Goal: Task Accomplishment & Management: Complete application form

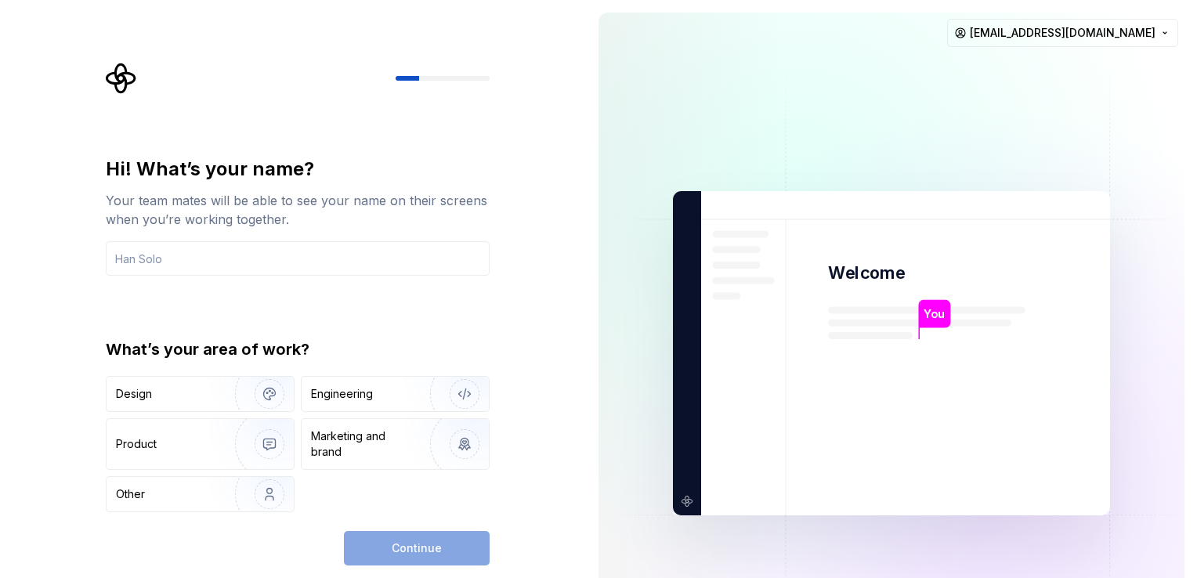
click at [737, 172] on img at bounding box center [891, 354] width 635 height 740
click at [327, 390] on div "Engineering" at bounding box center [342, 394] width 62 height 16
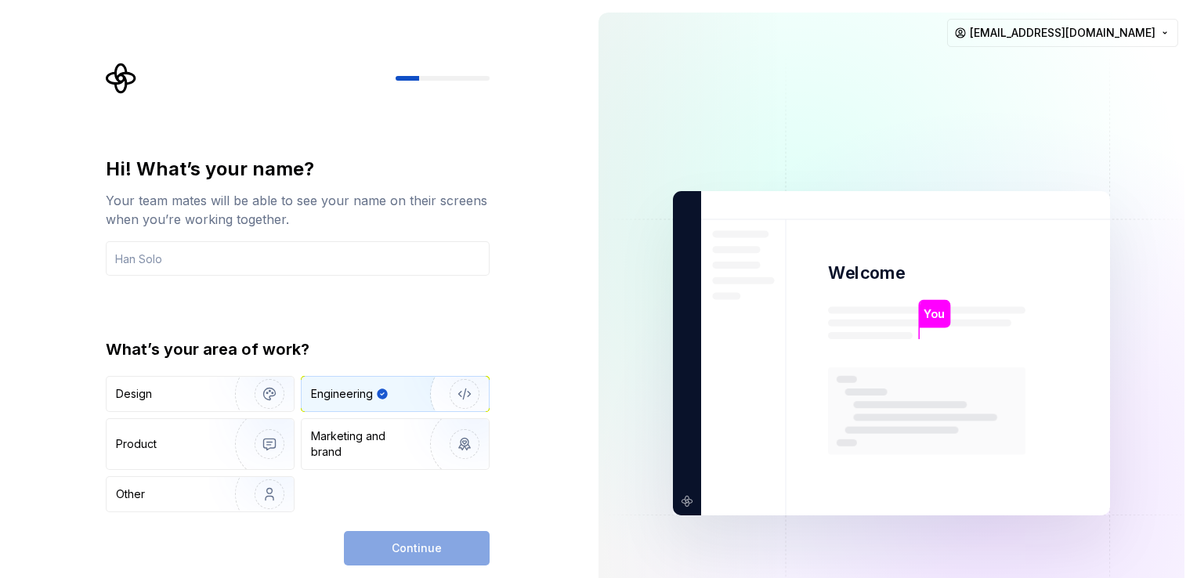
click at [370, 533] on div "Continue" at bounding box center [417, 548] width 146 height 34
click at [375, 544] on div "Continue" at bounding box center [417, 548] width 146 height 34
click at [217, 264] on input "text" at bounding box center [298, 258] width 384 height 34
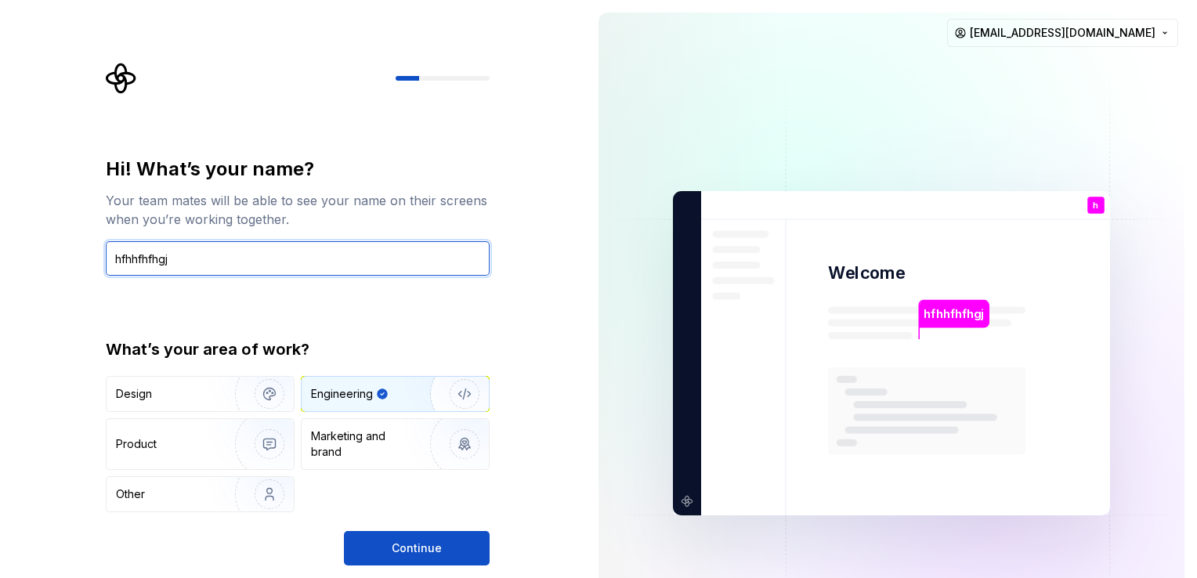
type input "hfhhfhfhgj"
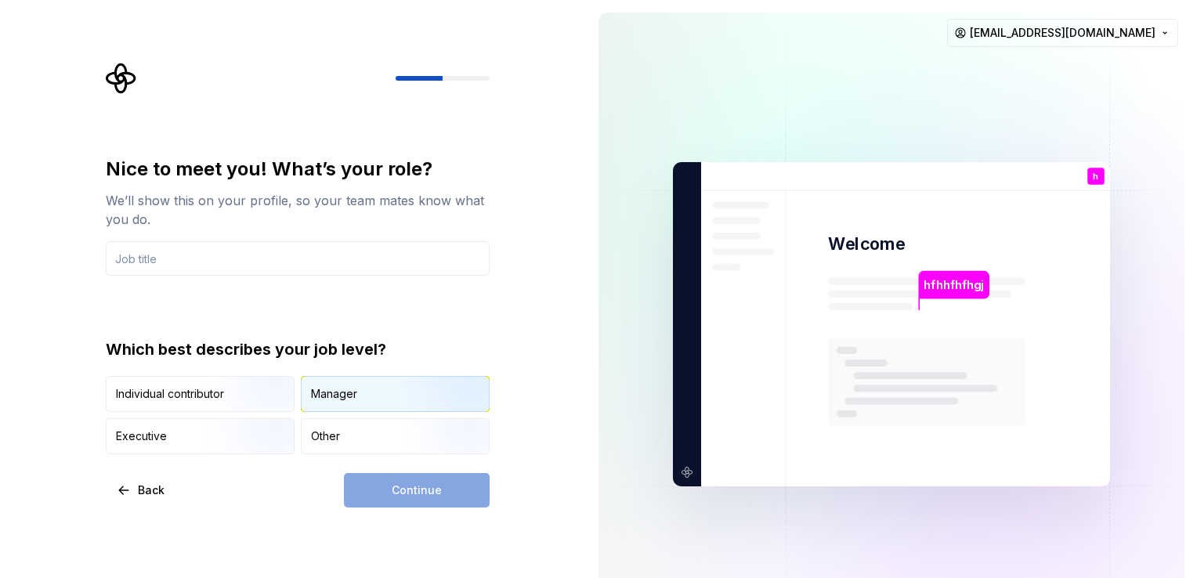
click at [357, 387] on div "Manager" at bounding box center [395, 394] width 187 height 34
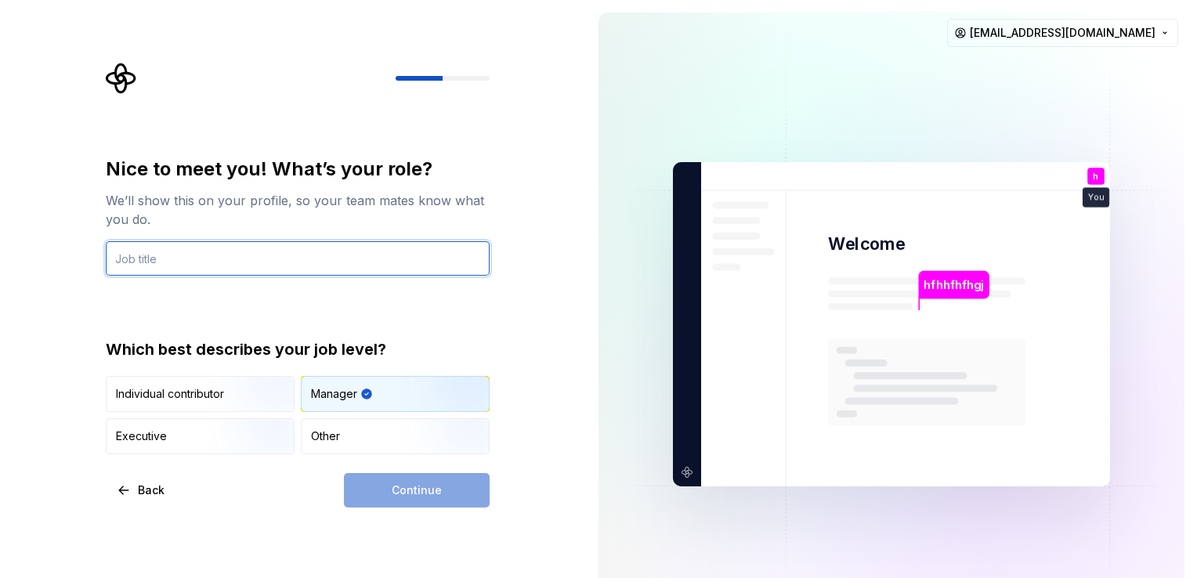
click at [203, 262] on input "text" at bounding box center [298, 258] width 384 height 34
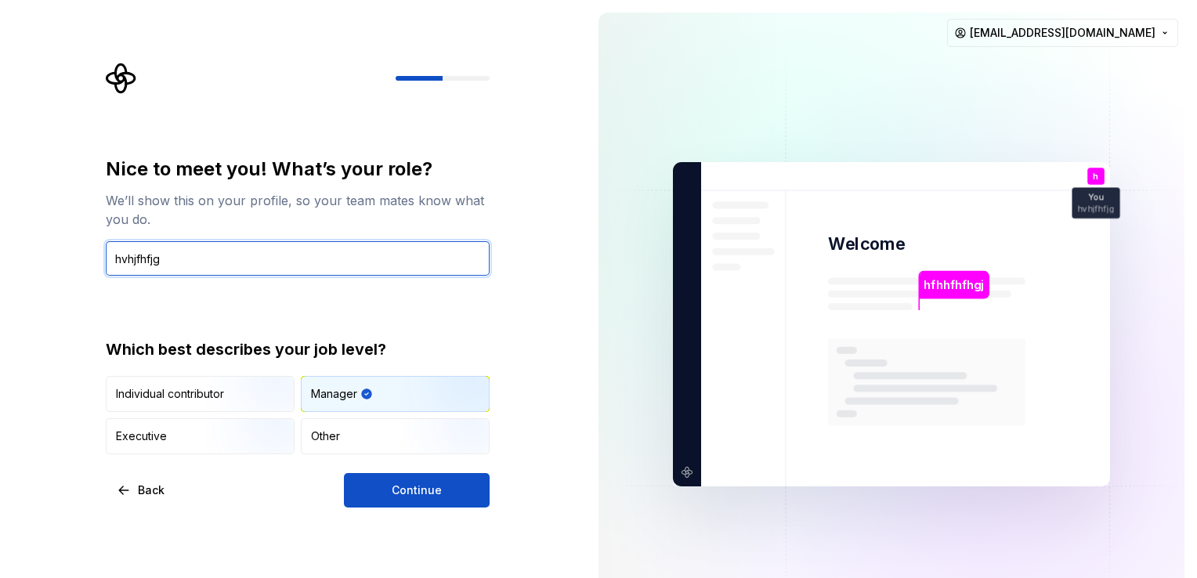
type input "hvhjfhfjg"
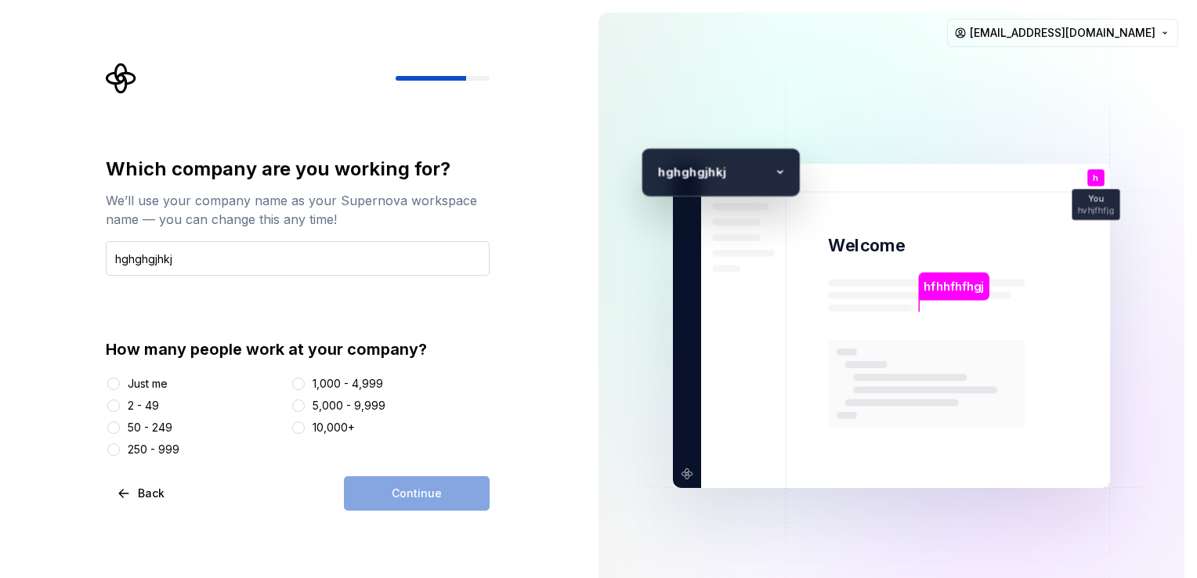
type input "hghghgjhkj"
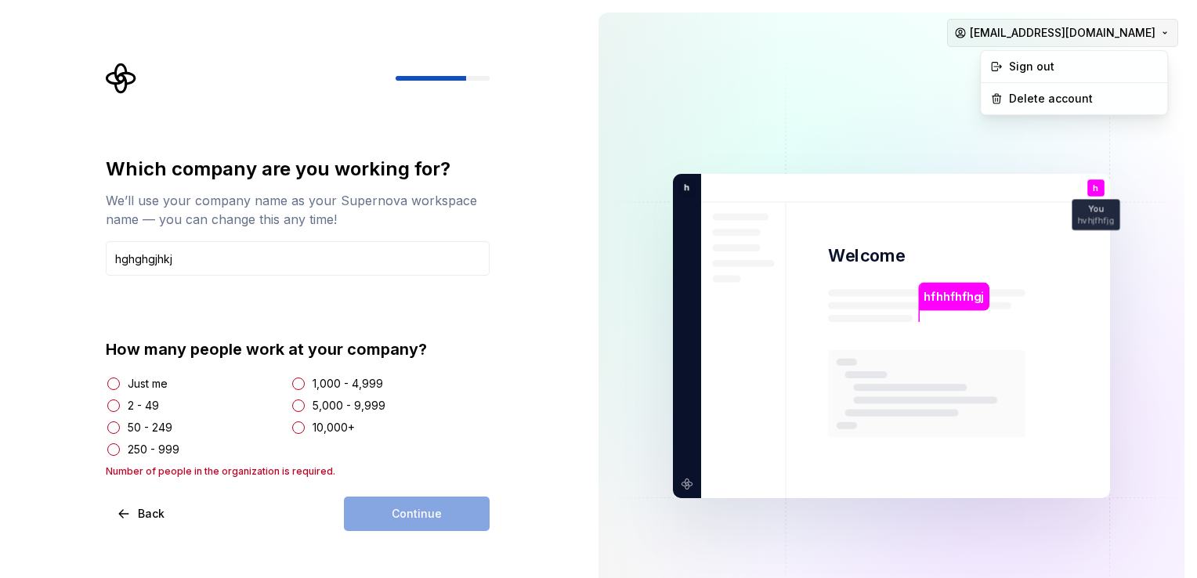
click at [1015, 34] on html "Which company are you working for? We’ll use your company name as your Supernov…" at bounding box center [598, 289] width 1197 height 578
click at [758, 91] on html "Which company are you working for? We’ll use your company name as your Supernov…" at bounding box center [598, 289] width 1197 height 578
click at [1023, 25] on html "Which company are you working for? We’ll use your company name as your Supernov…" at bounding box center [598, 289] width 1197 height 578
click at [1028, 99] on div "Delete account" at bounding box center [1083, 99] width 149 height 16
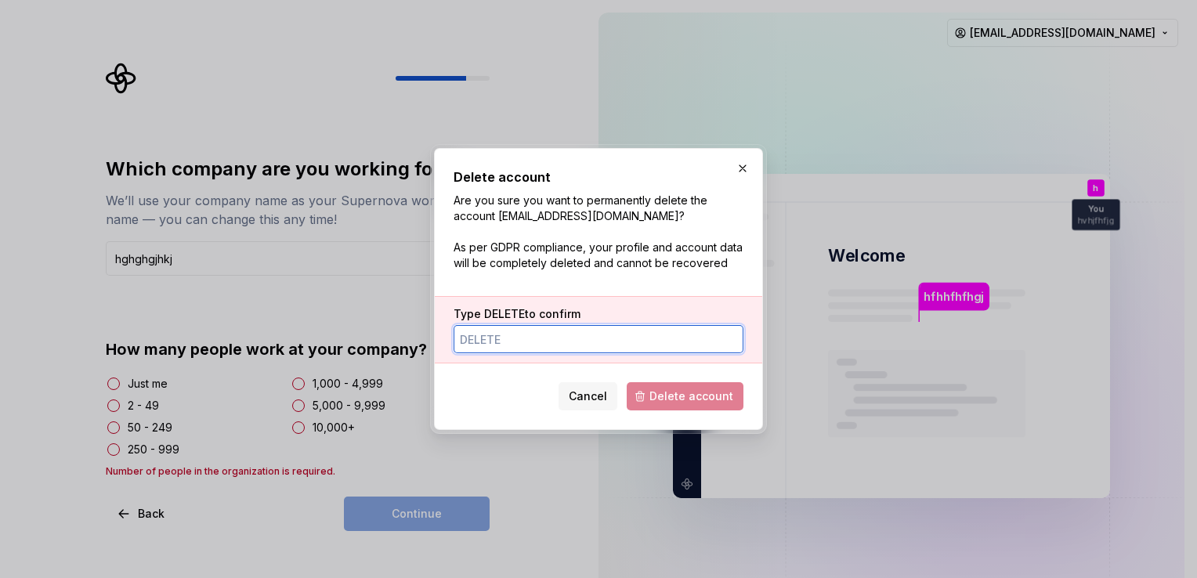
click at [636, 331] on input "Type DELETE to confirm" at bounding box center [599, 339] width 290 height 28
type input "DELETE"
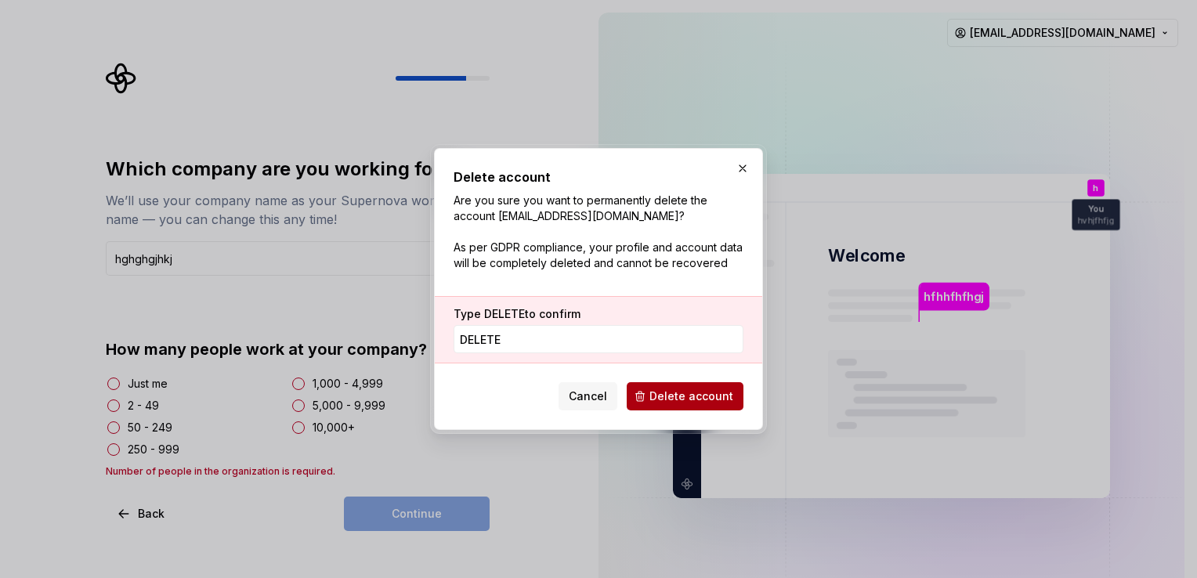
click at [680, 401] on span "Delete account" at bounding box center [692, 397] width 84 height 16
